Goal: Use online tool/utility: Utilize a website feature to perform a specific function

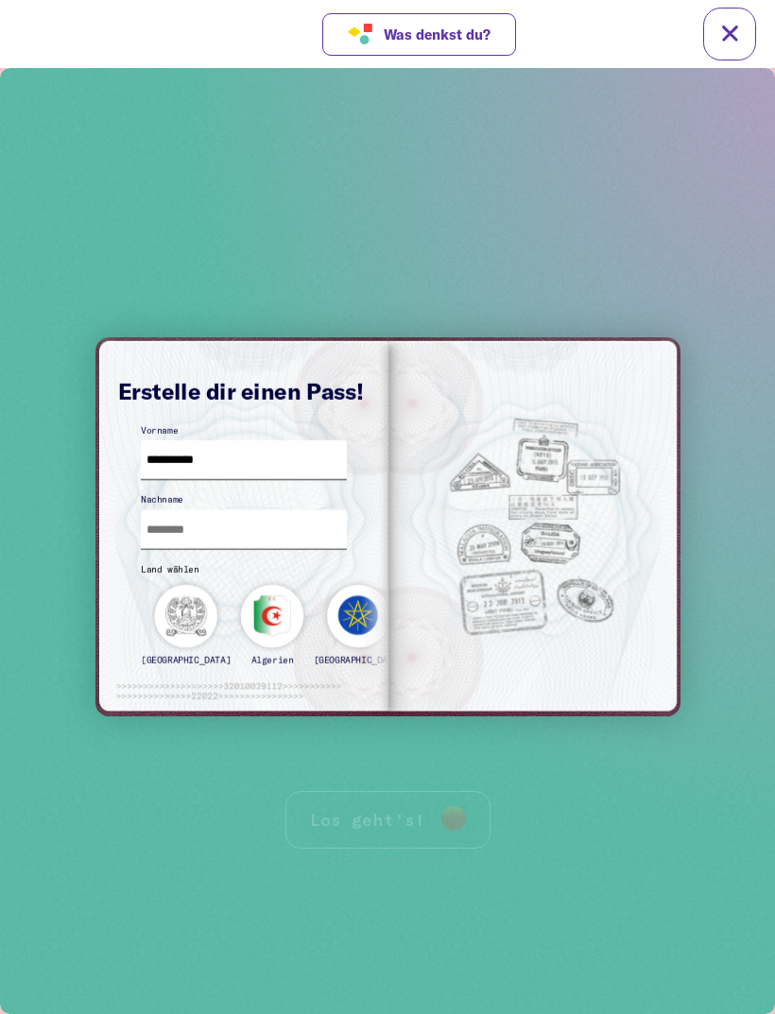
type input "*********"
click at [194, 533] on input "text" at bounding box center [243, 529] width 205 height 39
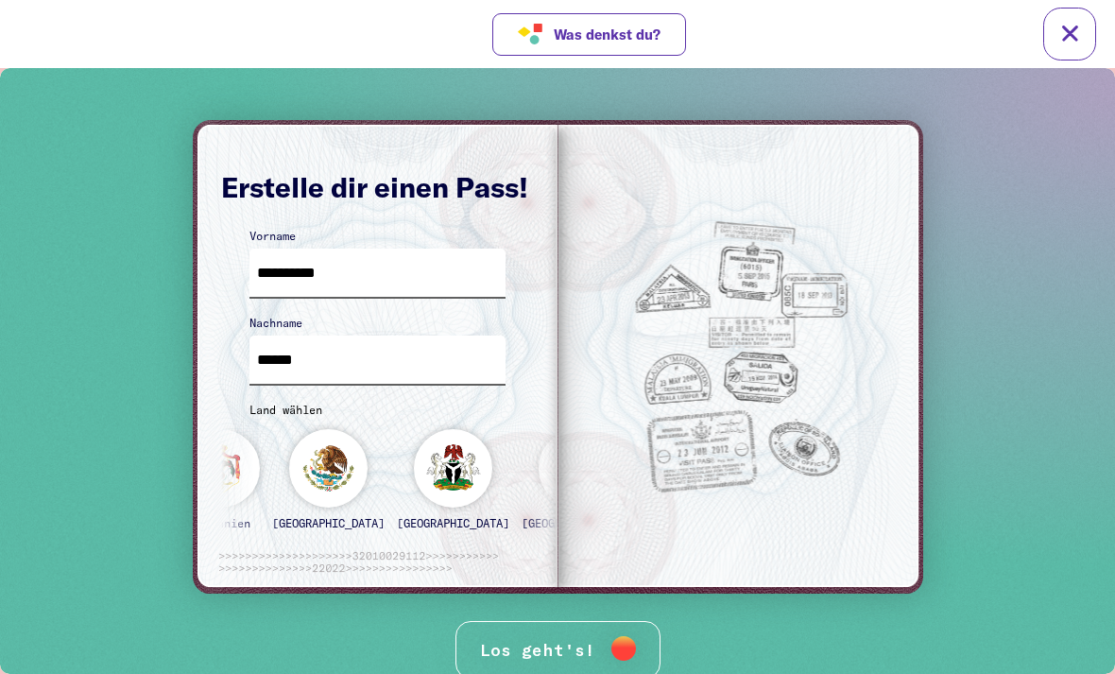
type input "******"
click at [646, 468] on div "[GEOGRAPHIC_DATA]" at bounding box center [705, 487] width 118 height 117
click at [512, 622] on div "Los geht's!" at bounding box center [557, 650] width 205 height 58
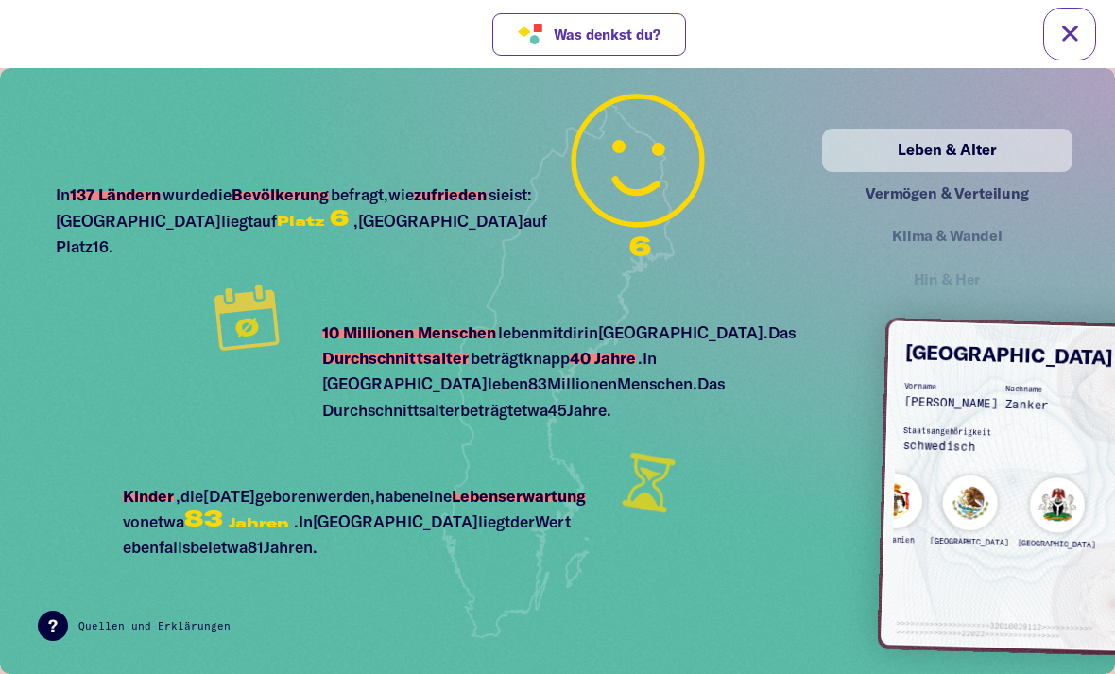
click at [774, 183] on div "Vermögen & Verteilung" at bounding box center [947, 193] width 209 height 24
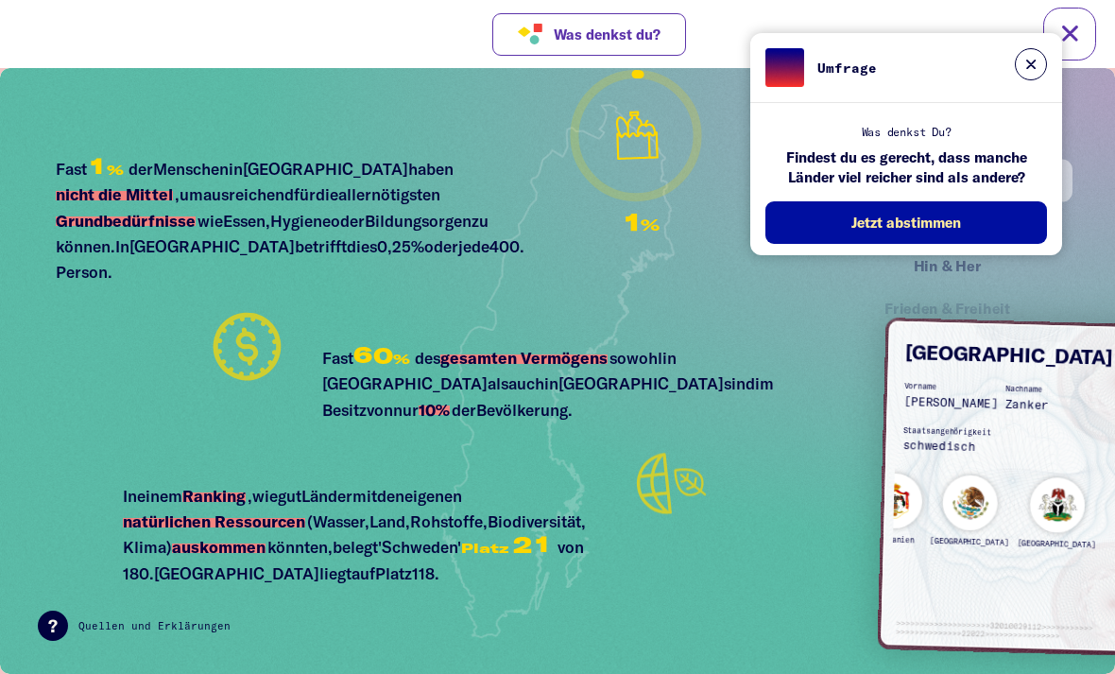
click at [774, 71] on button at bounding box center [1031, 64] width 32 height 32
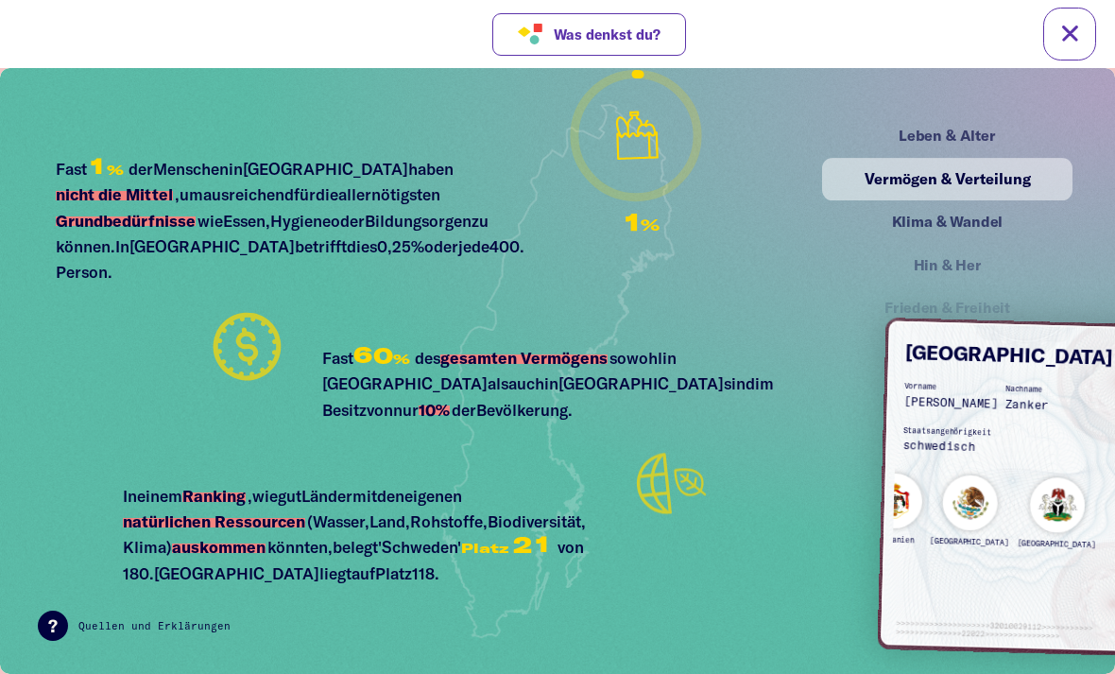
click at [774, 218] on div "Klima & Wandel" at bounding box center [947, 223] width 209 height 24
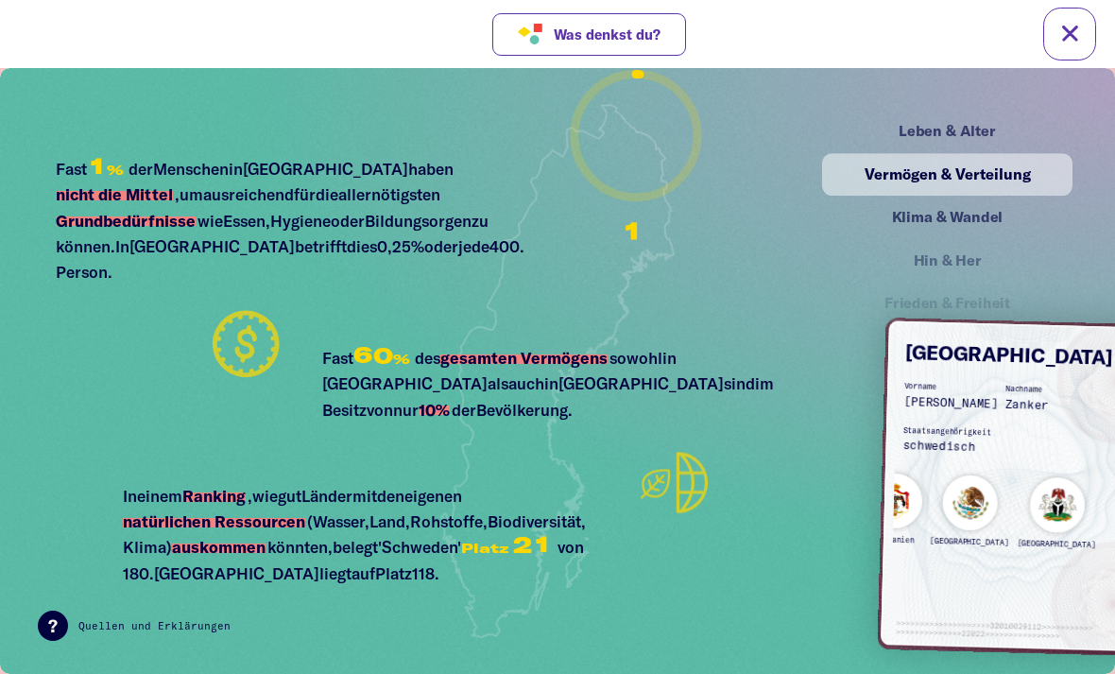
click at [774, 220] on div "Klima & Wandel" at bounding box center [947, 218] width 209 height 24
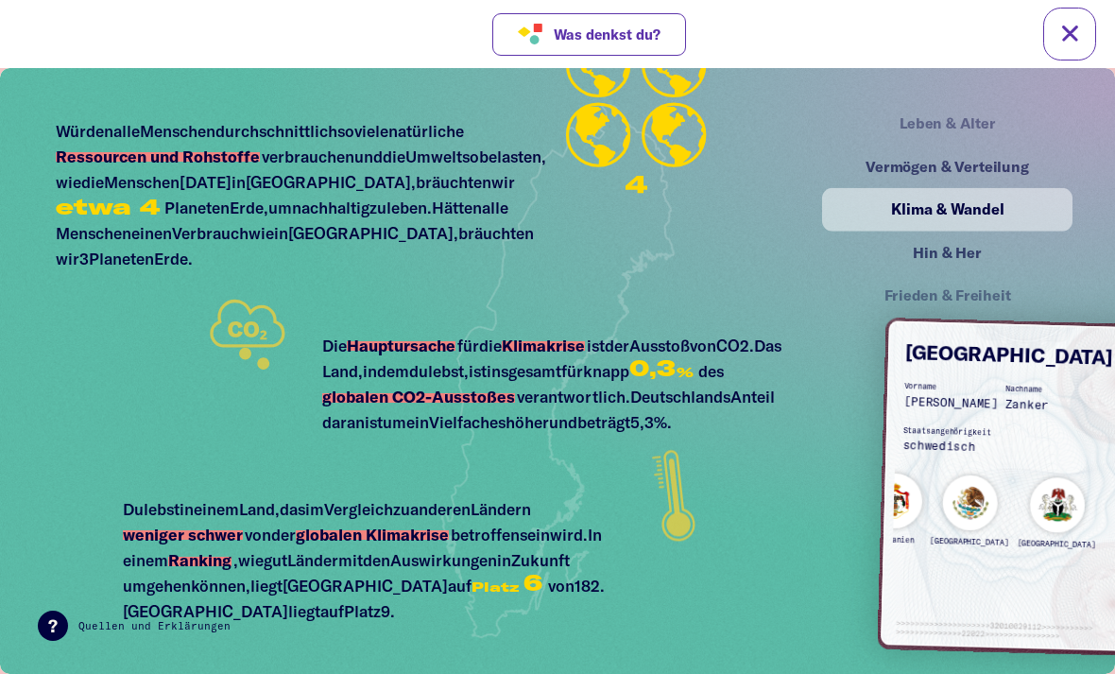
click at [774, 253] on div "Hin & Her" at bounding box center [947, 253] width 209 height 24
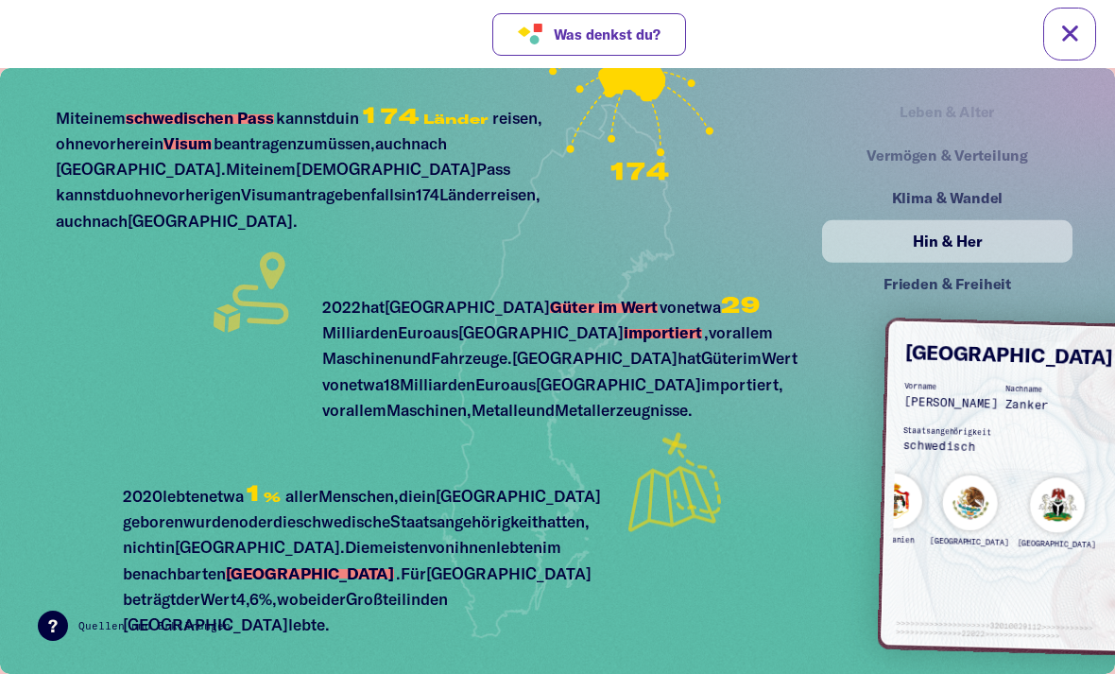
click at [774, 248] on div "Hin & Her" at bounding box center [947, 242] width 213 height 25
click at [774, 275] on div "Frieden & Freiheit" at bounding box center [947, 285] width 209 height 24
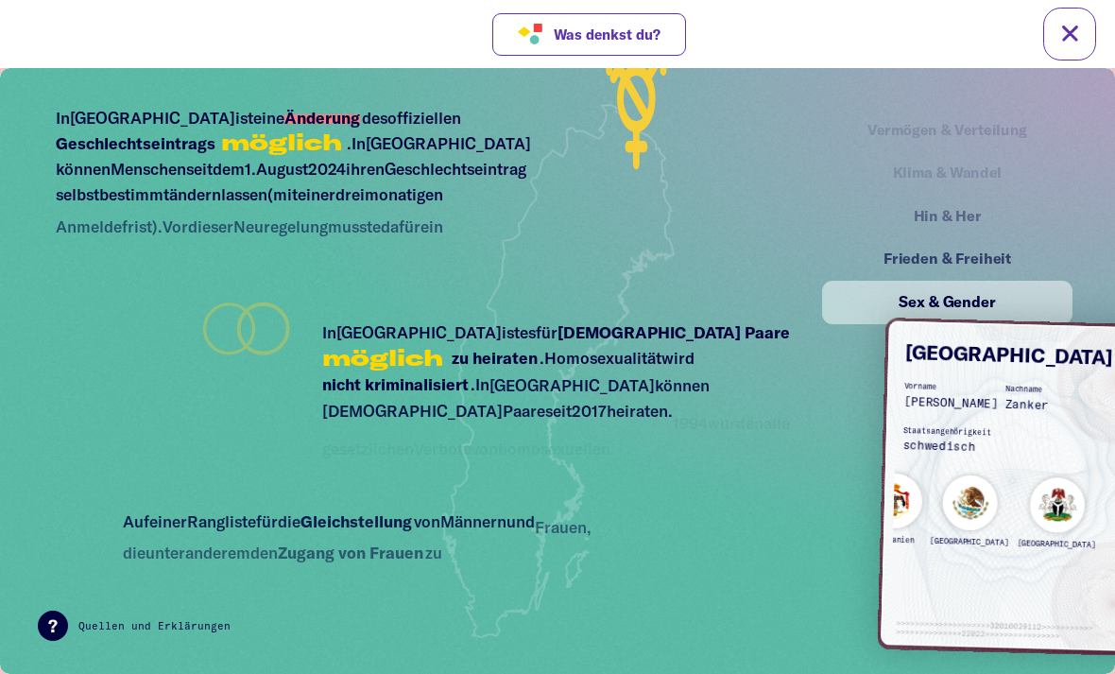
click at [774, 250] on div "Frieden & Freiheit" at bounding box center [948, 259] width 246 height 43
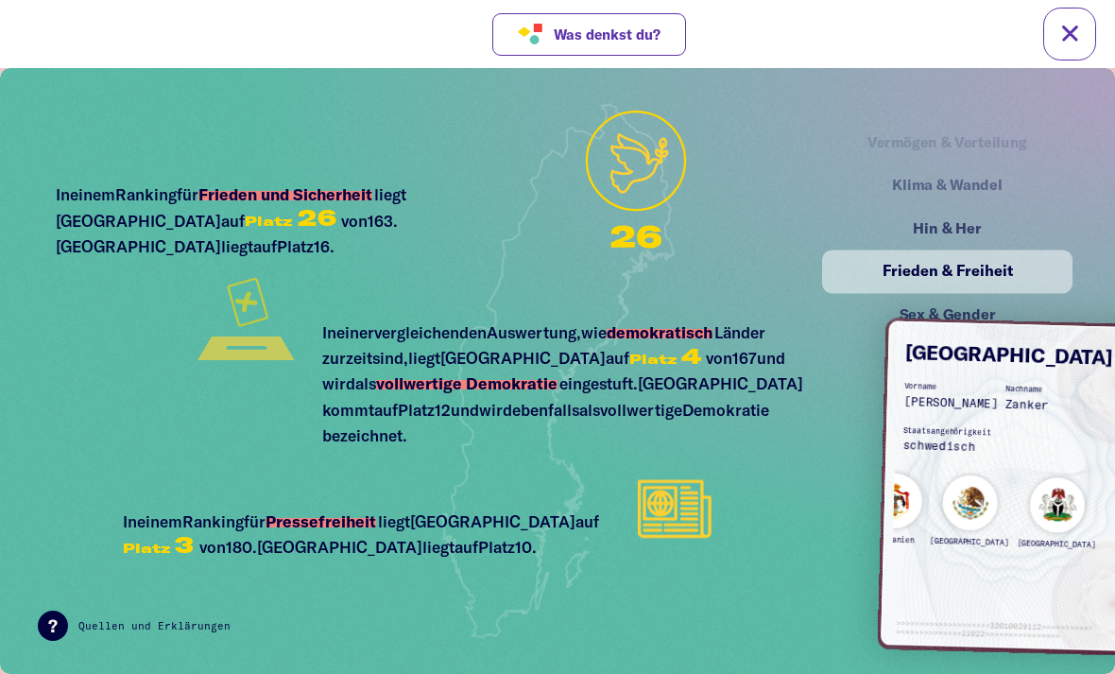
click at [774, 317] on div "Sex & Gender" at bounding box center [948, 315] width 246 height 43
